Goal: Task Accomplishment & Management: Manage account settings

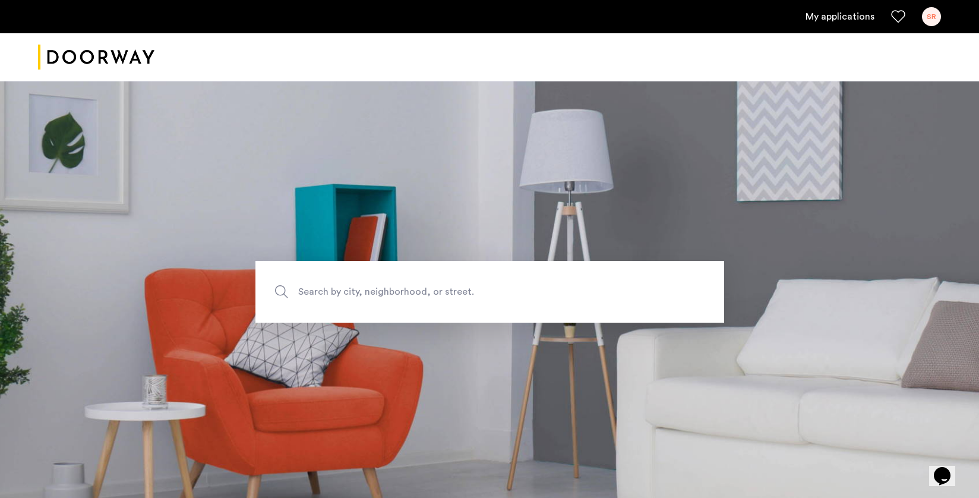
click at [831, 18] on link "My applications" at bounding box center [840, 17] width 69 height 14
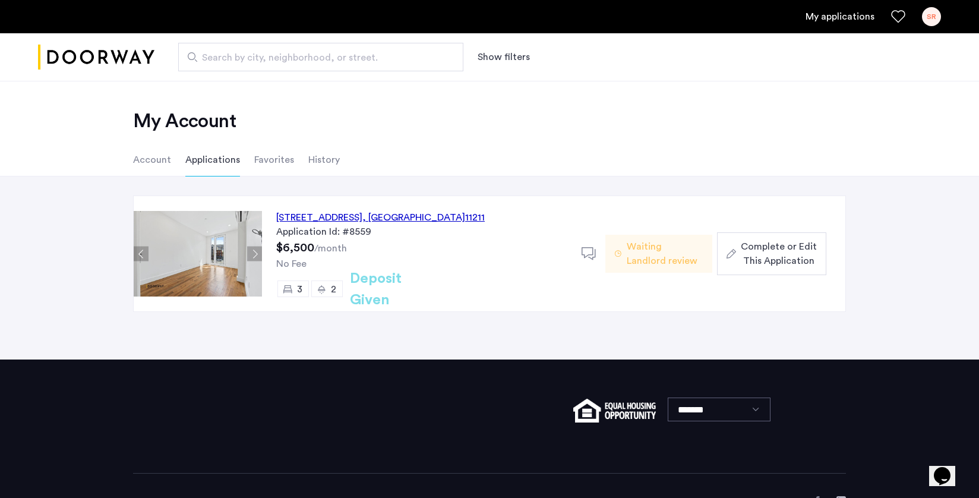
click at [312, 214] on div "467 Grand Street, Unit 4A, Brooklyn , NY 11211" at bounding box center [380, 217] width 209 height 14
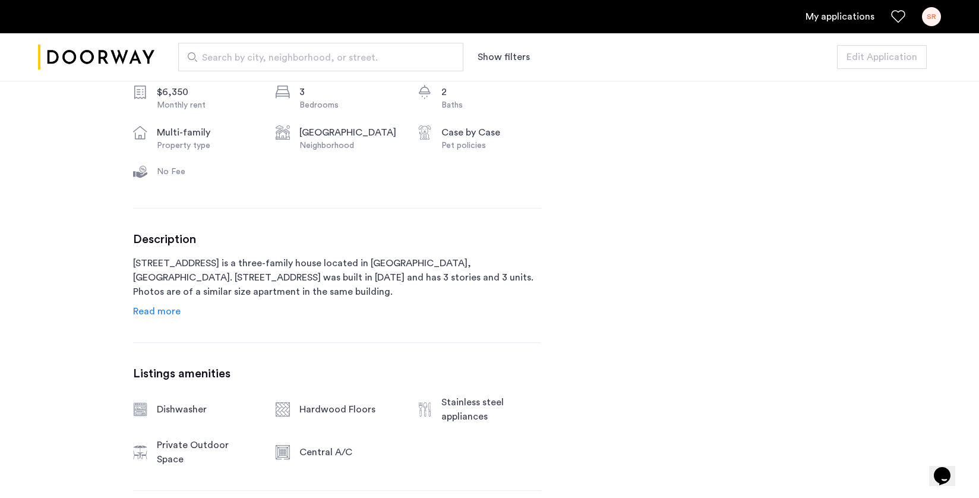
scroll to position [461, 0]
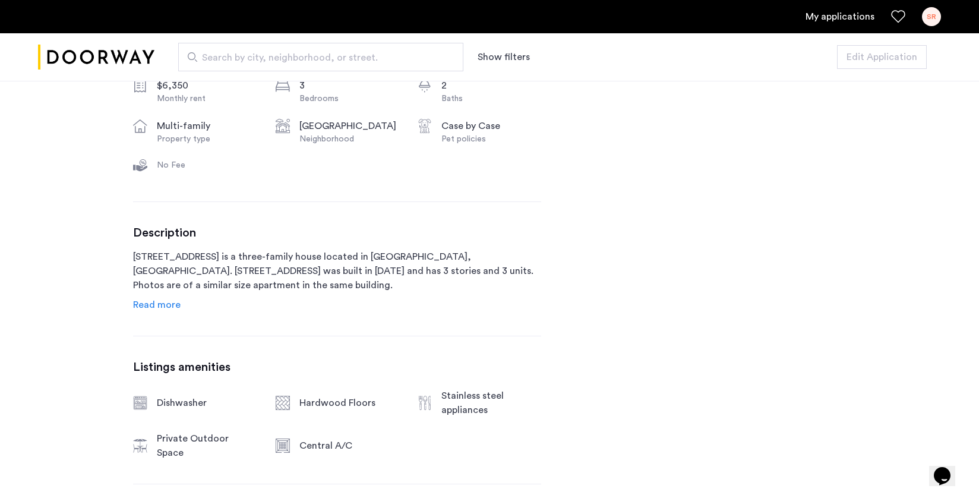
click at [150, 305] on span "Read more" at bounding box center [157, 305] width 48 height 10
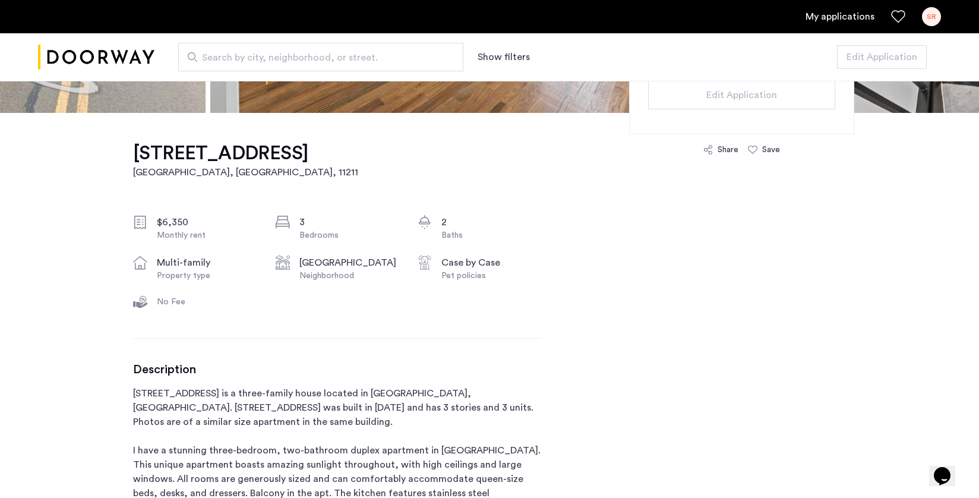
scroll to position [0, 0]
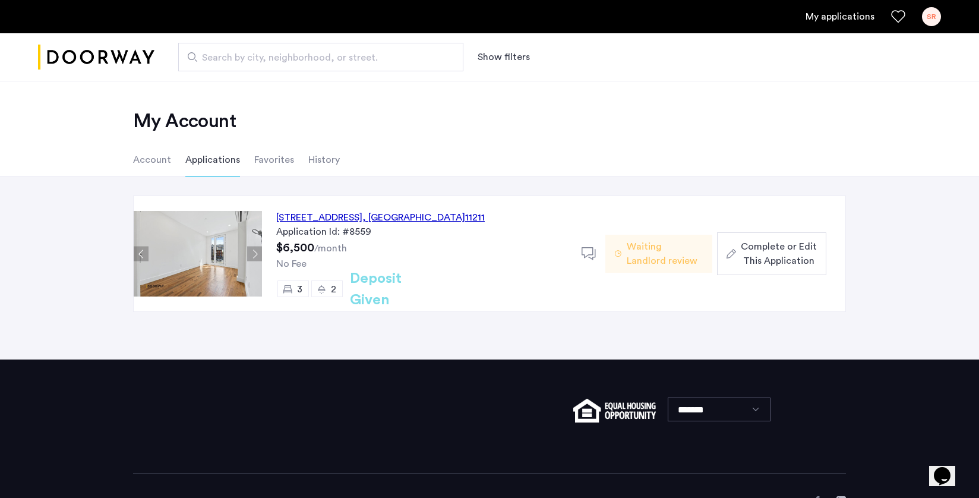
click at [939, 16] on div "SR" at bounding box center [931, 16] width 19 height 19
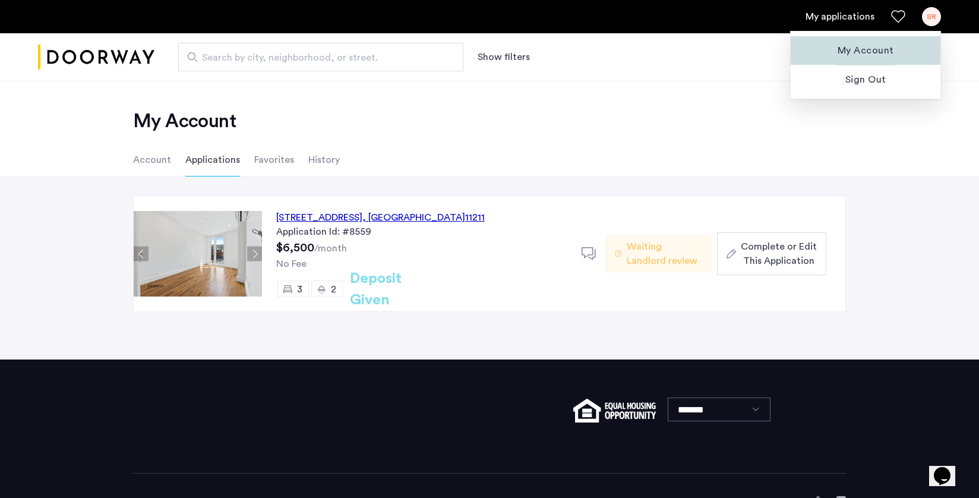
click at [895, 46] on span "My Account" at bounding box center [865, 50] width 131 height 14
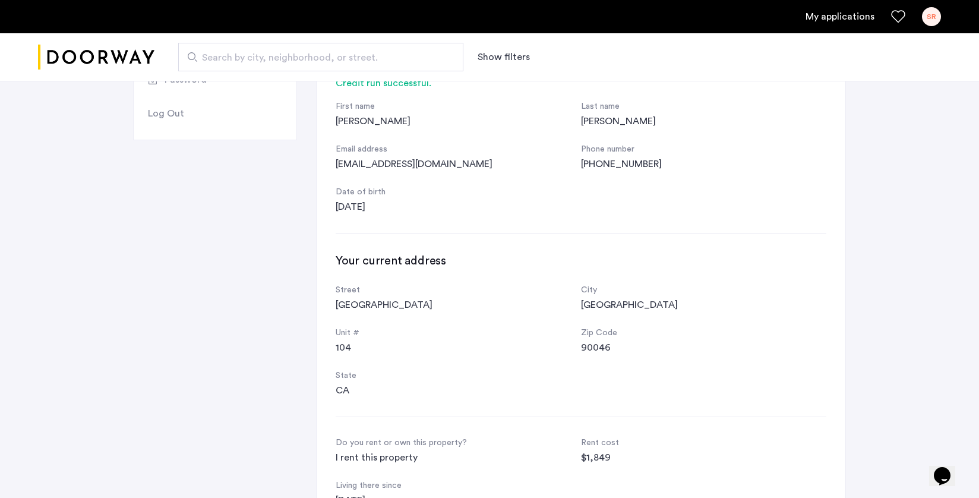
scroll to position [181, 0]
